Goal: Information Seeking & Learning: Learn about a topic

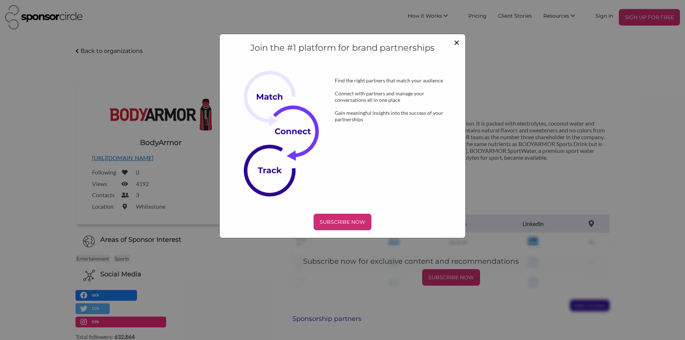
click at [454, 42] on span "×" at bounding box center [457, 42] width 6 height 12
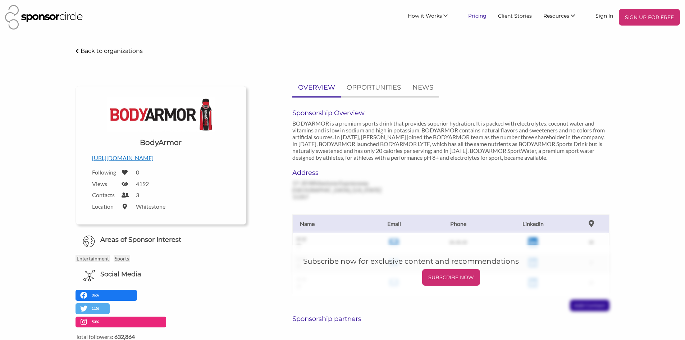
click at [482, 15] on link "Pricing" at bounding box center [477, 15] width 30 height 13
